Goal: Information Seeking & Learning: Learn about a topic

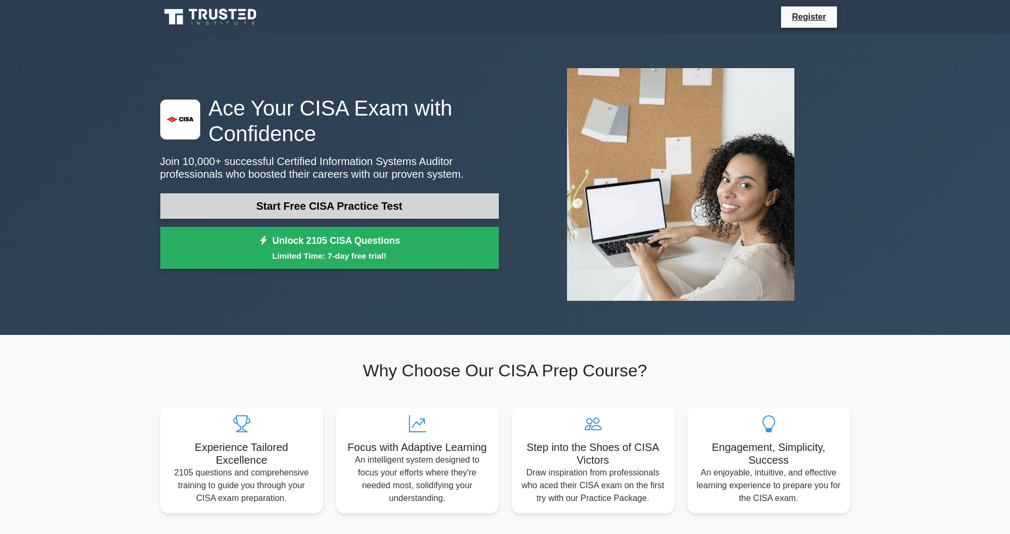
click at [241, 203] on link "Start Free CISA Practice Test" at bounding box center [329, 206] width 339 height 26
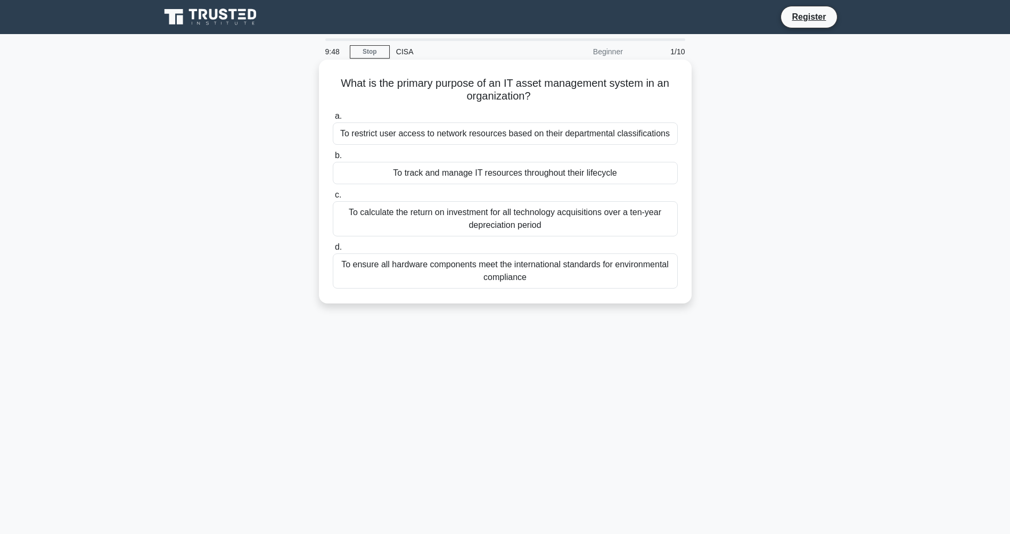
click at [414, 129] on div "To restrict user access to network resources based on their departmental classi…" at bounding box center [505, 133] width 345 height 22
click at [333, 120] on input "a. To restrict user access to network resources based on their departmental cla…" at bounding box center [333, 116] width 0 height 7
